Goal: Transaction & Acquisition: Purchase product/service

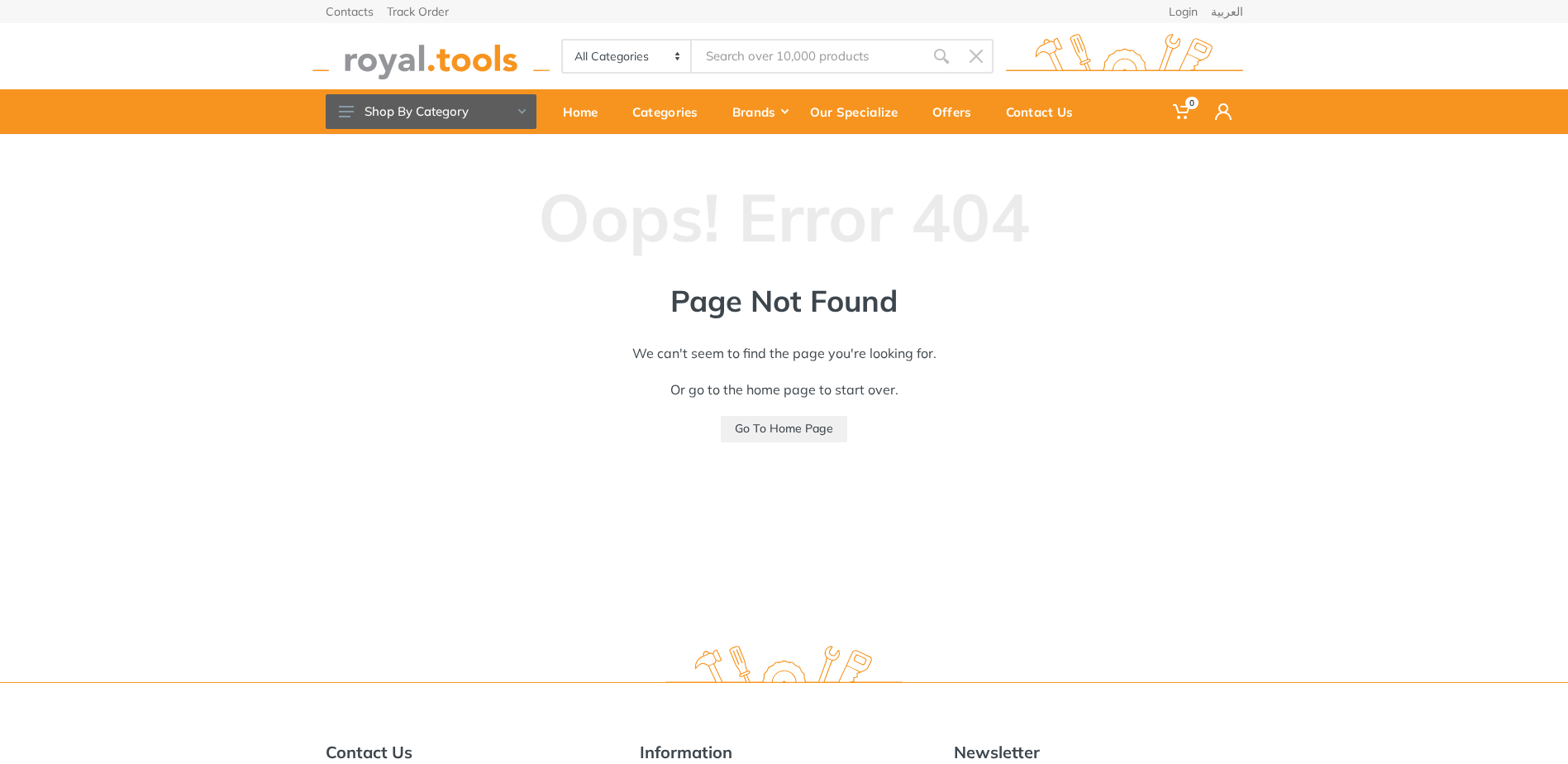
drag, startPoint x: 824, startPoint y: 43, endPoint x: 816, endPoint y: 52, distance: 12.0
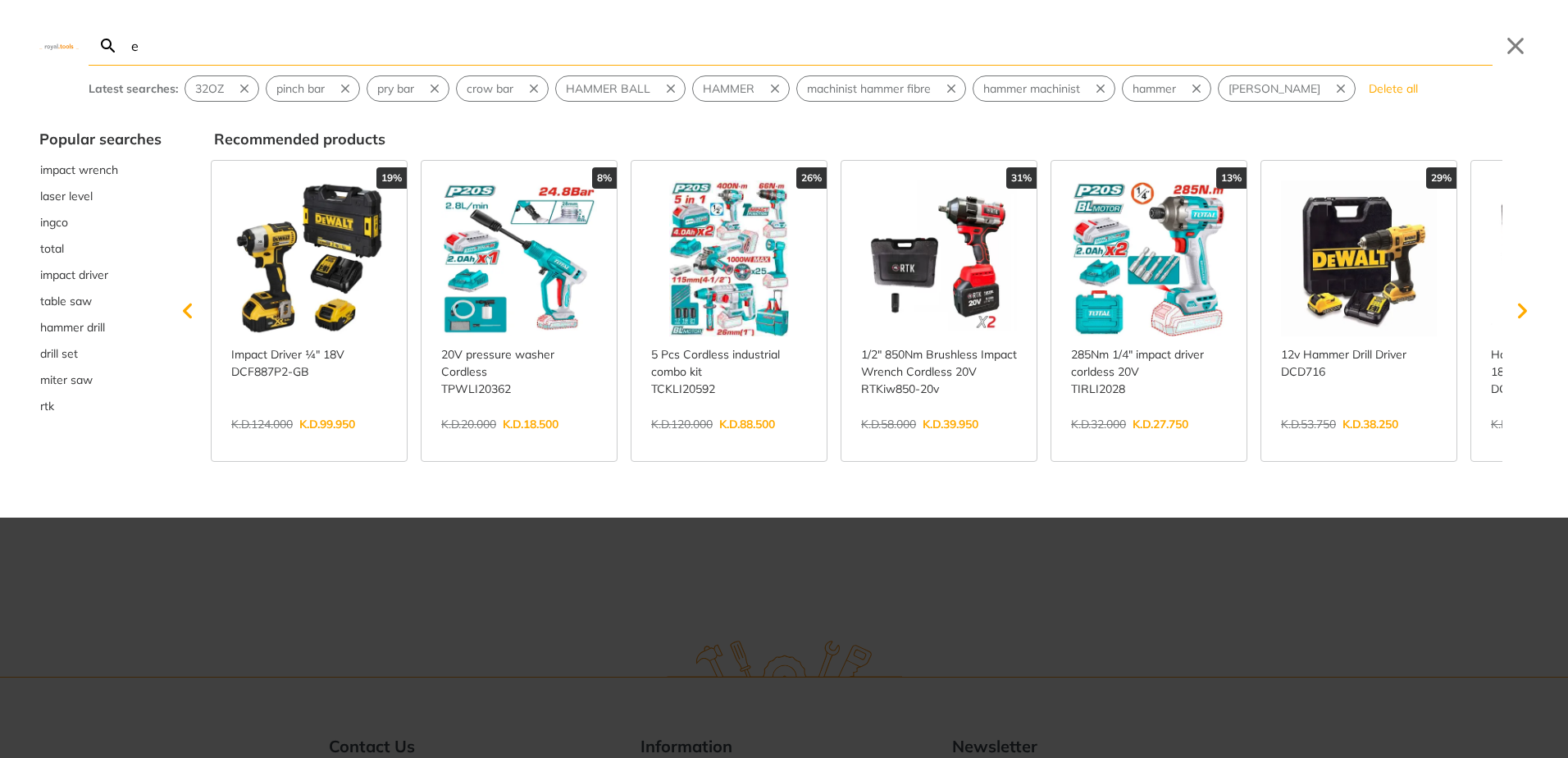
type input "e"
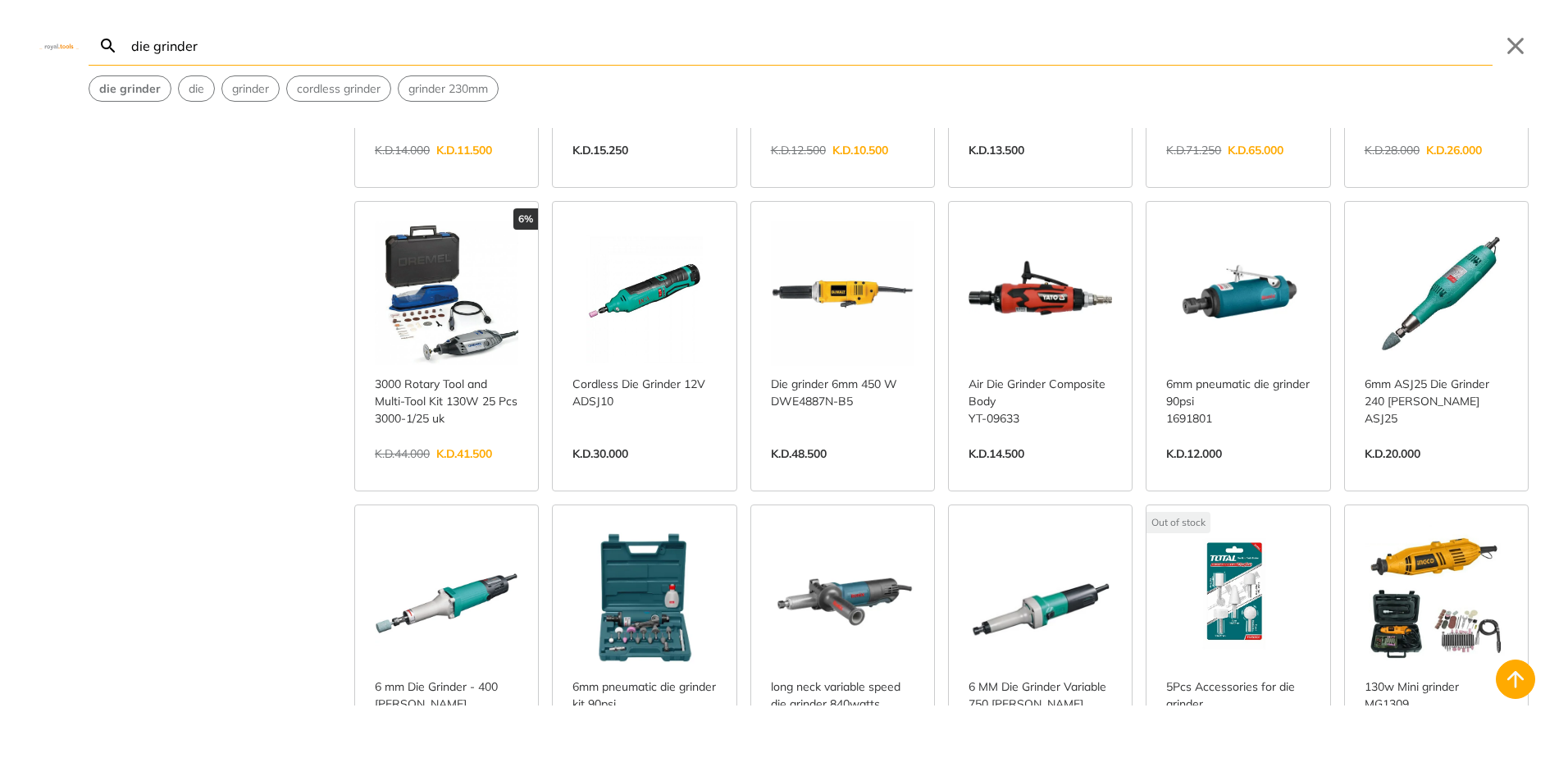
scroll to position [246, 0]
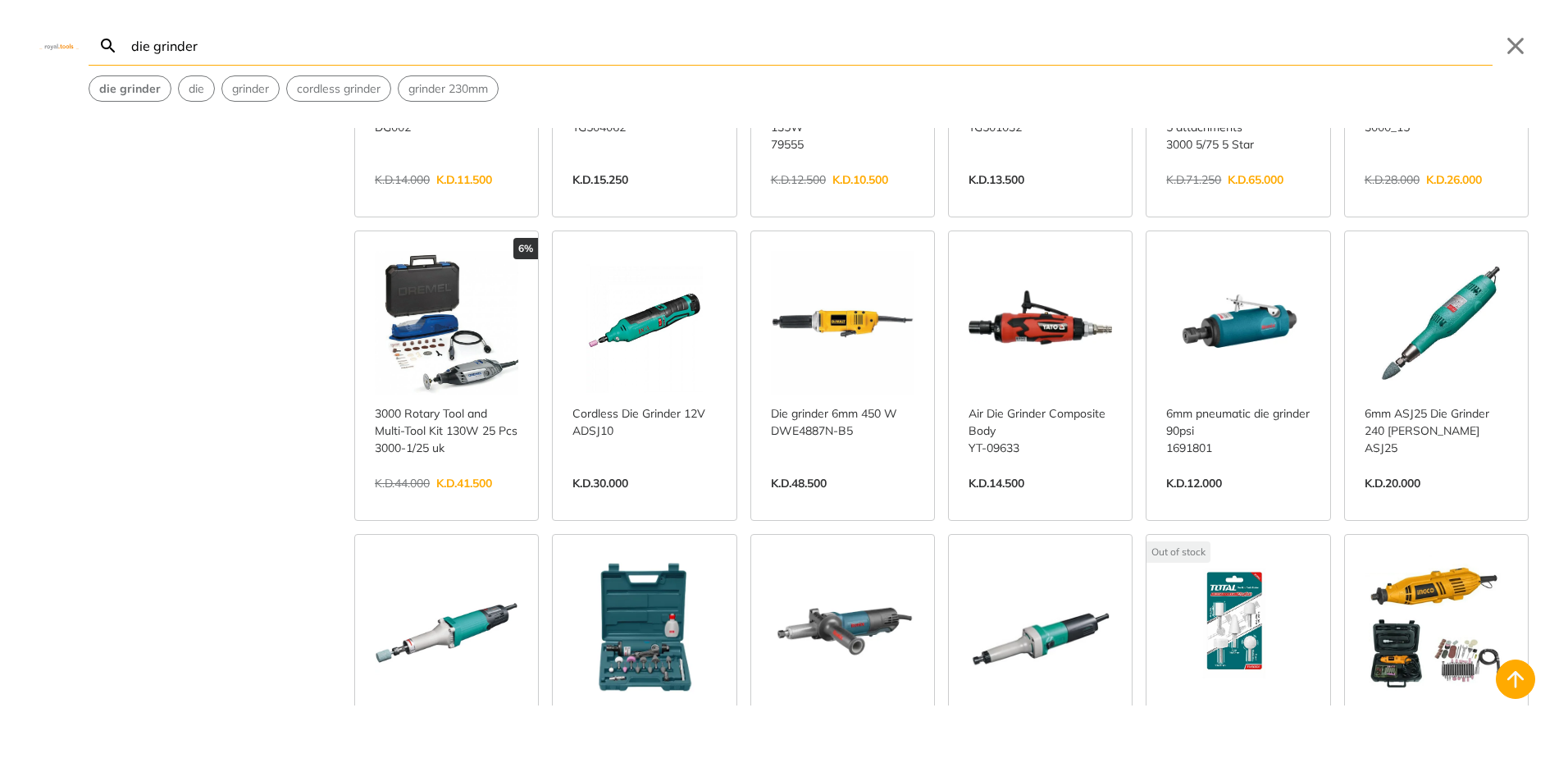
type input "die grinder"
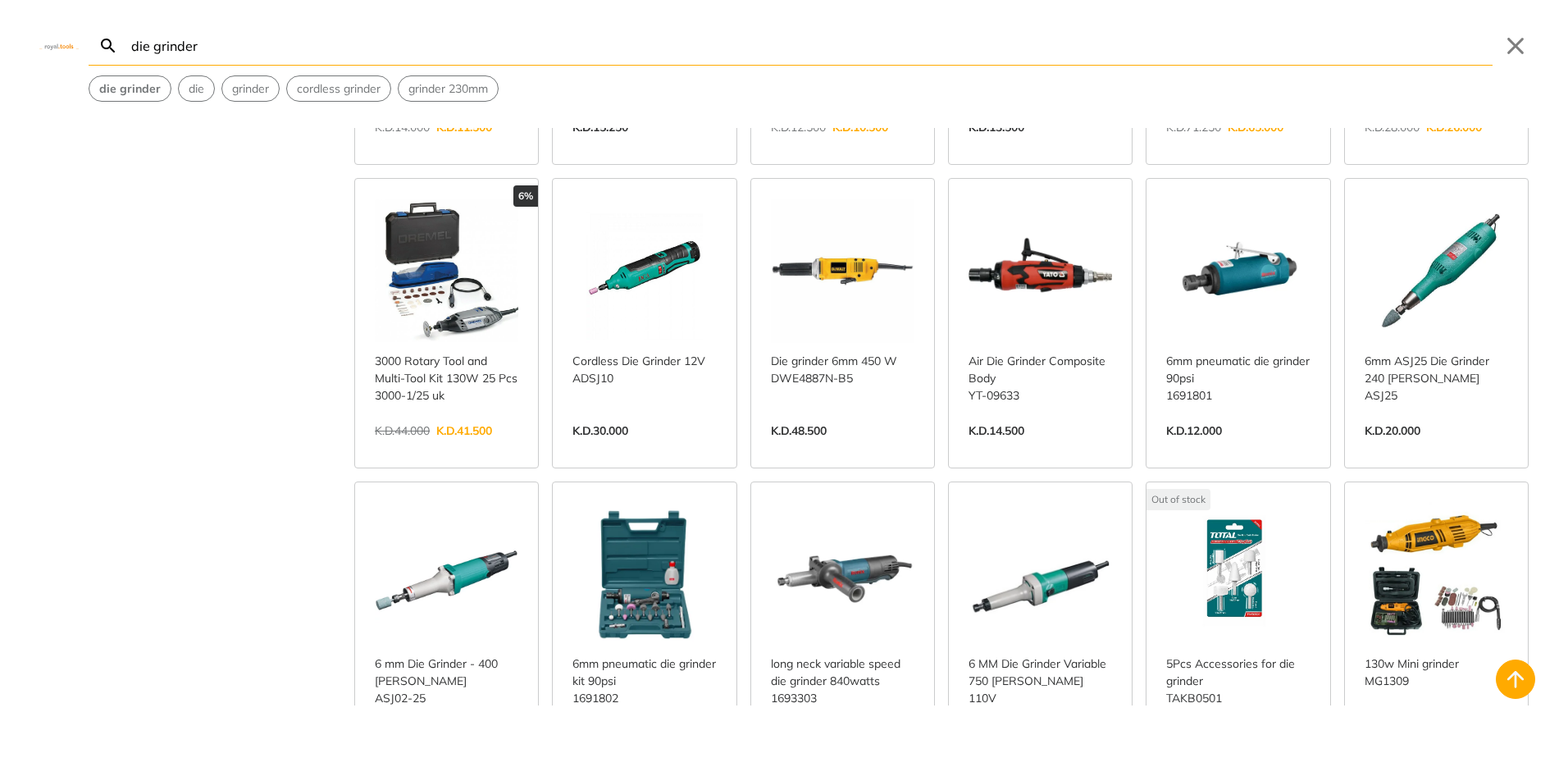
scroll to position [410, 0]
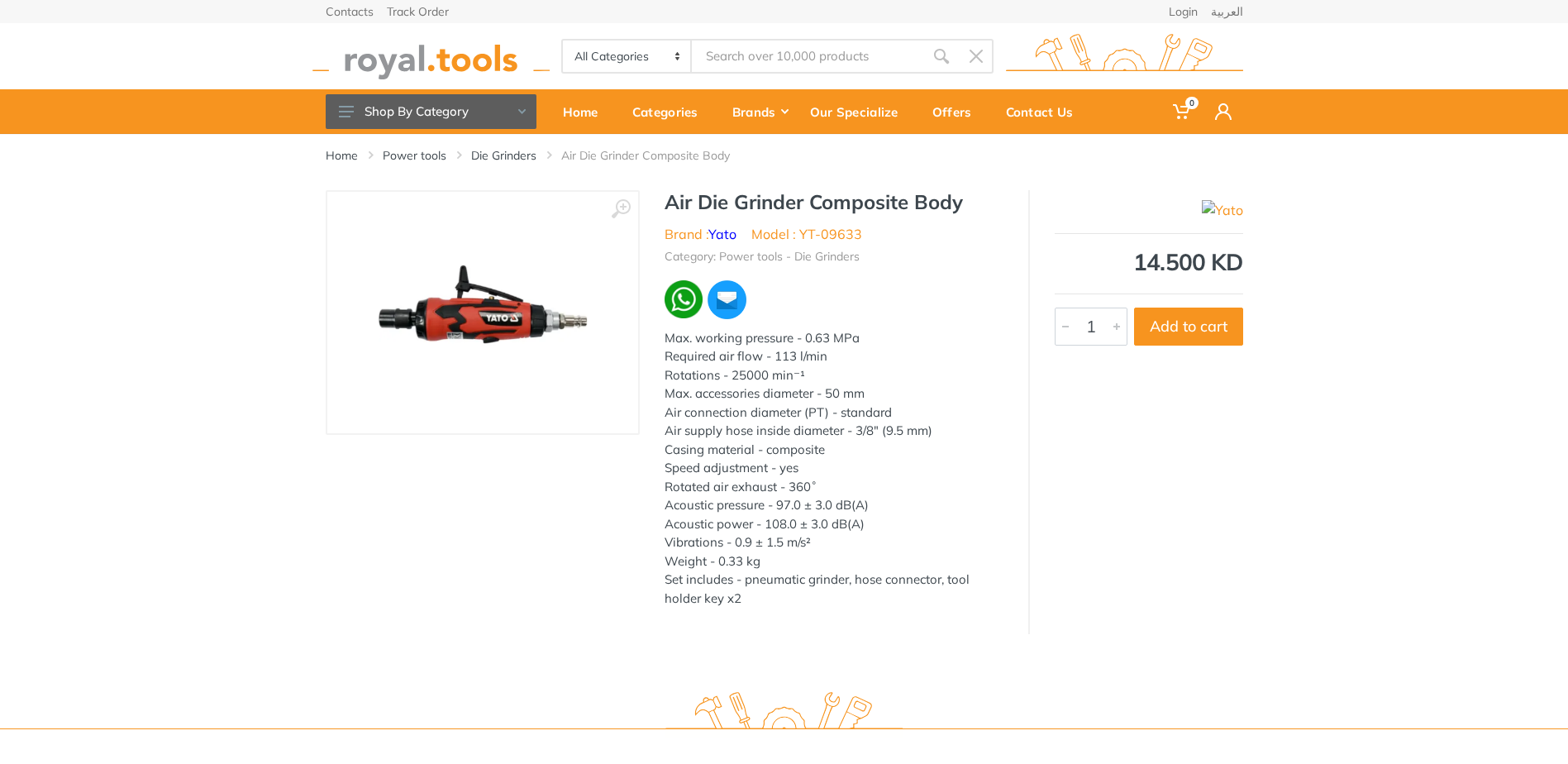
click at [496, 313] on img at bounding box center [483, 313] width 209 height 209
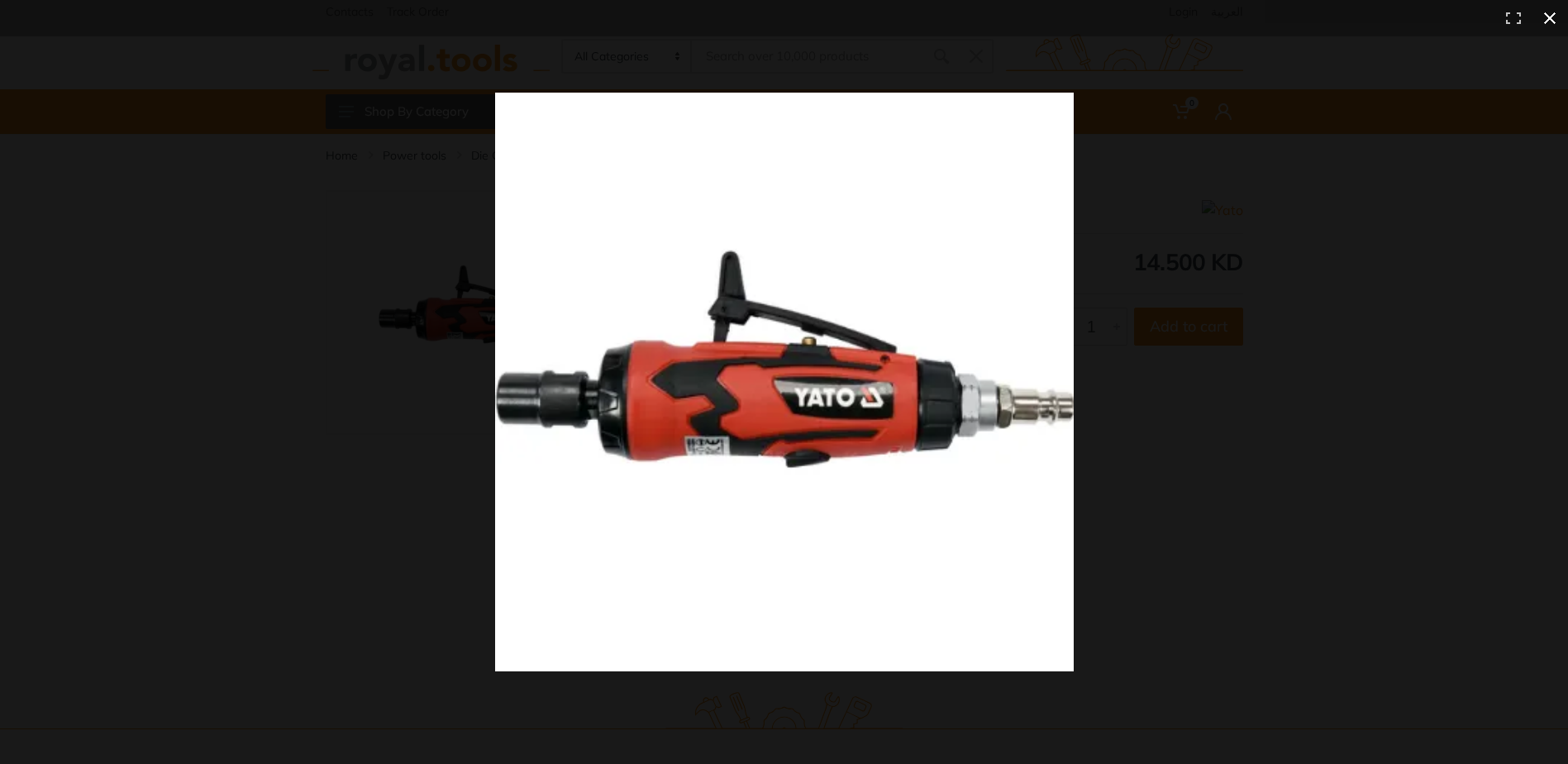
click at [299, 313] on div at bounding box center [784, 382] width 1568 height 764
